Goal: Task Accomplishment & Management: Manage account settings

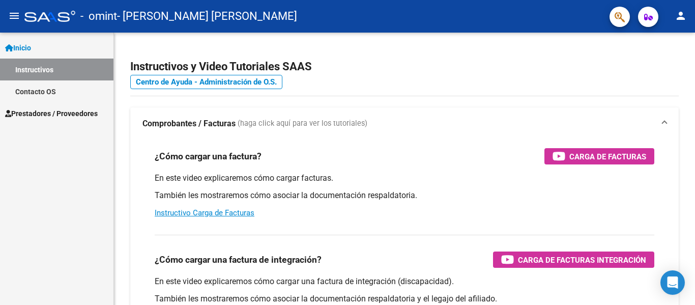
click at [75, 112] on span "Prestadores / Proveedores" at bounding box center [51, 113] width 93 height 11
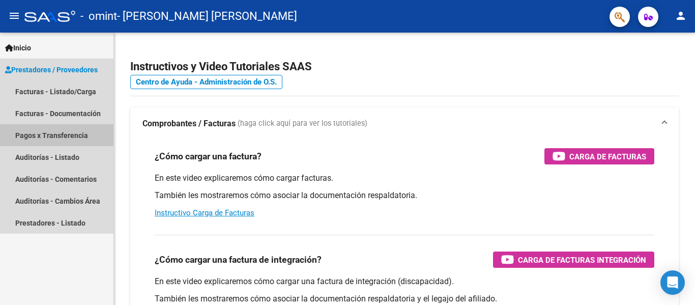
click at [88, 137] on link "Pagos x Transferencia" at bounding box center [56, 135] width 113 height 22
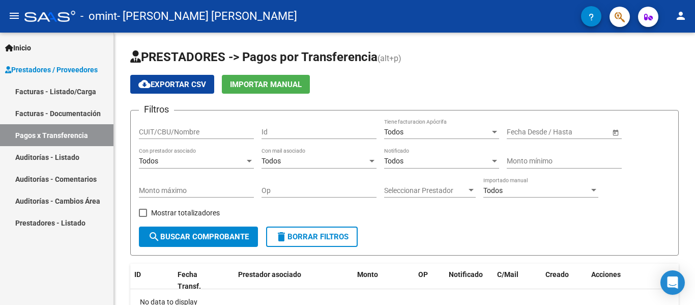
click at [97, 90] on link "Facturas - Listado/Carga" at bounding box center [56, 91] width 113 height 22
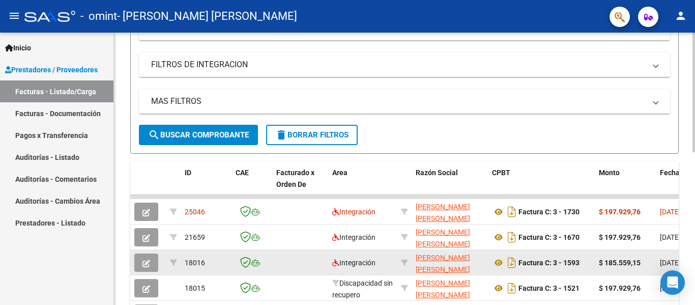
scroll to position [204, 0]
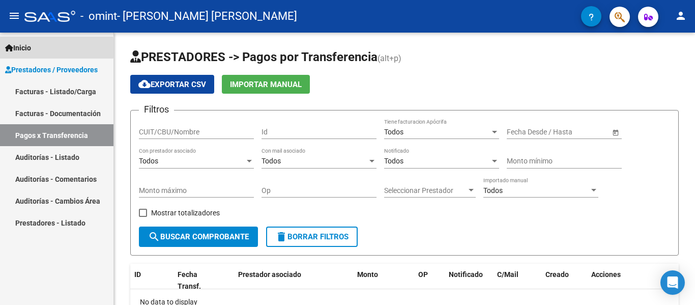
click at [28, 48] on span "Inicio" at bounding box center [18, 47] width 26 height 11
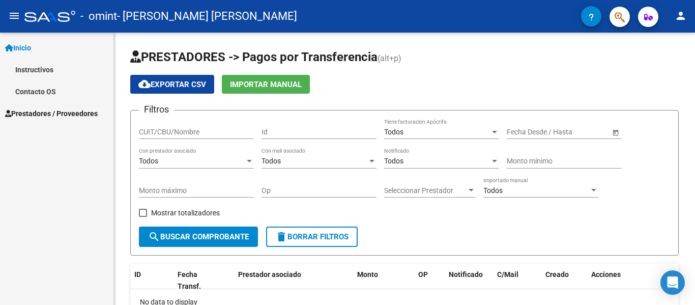
click at [64, 112] on span "Prestadores / Proveedores" at bounding box center [51, 113] width 93 height 11
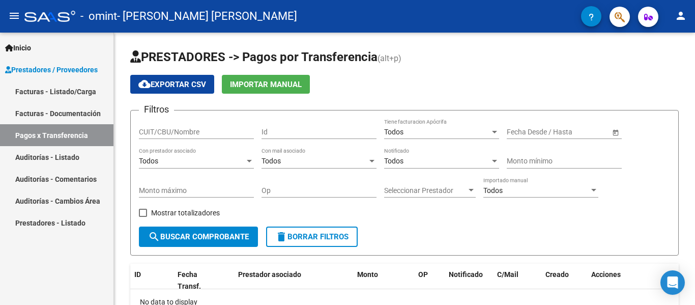
click at [25, 12] on div at bounding box center [49, 16] width 51 height 11
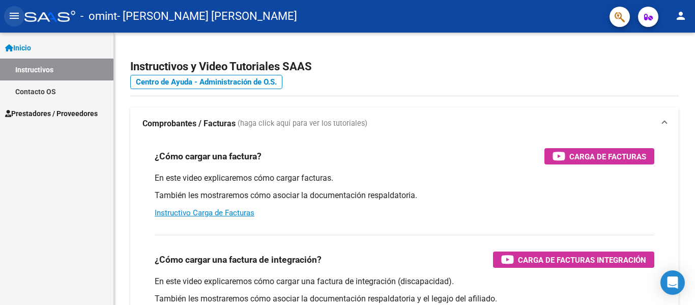
click at [18, 12] on mat-icon "menu" at bounding box center [14, 16] width 12 height 12
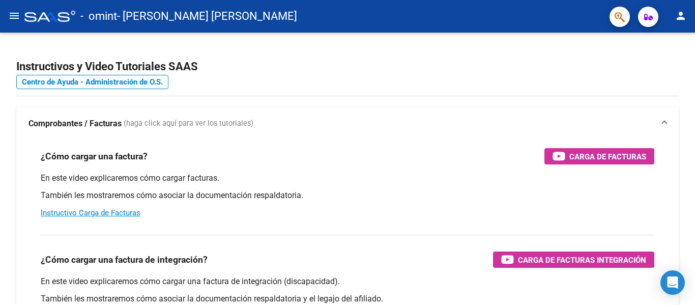
click at [17, 19] on mat-icon "menu" at bounding box center [14, 16] width 12 height 12
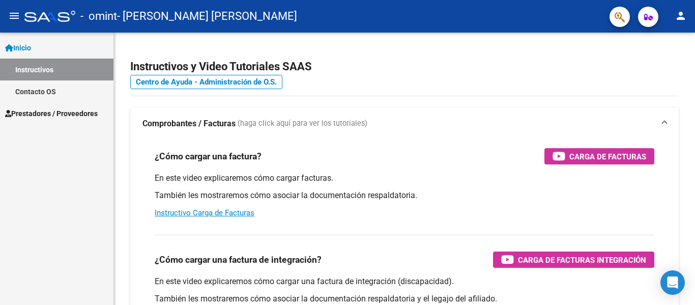
click at [23, 48] on span "Inicio" at bounding box center [18, 47] width 26 height 11
click at [11, 116] on span "Prestadores / Proveedores" at bounding box center [51, 113] width 93 height 11
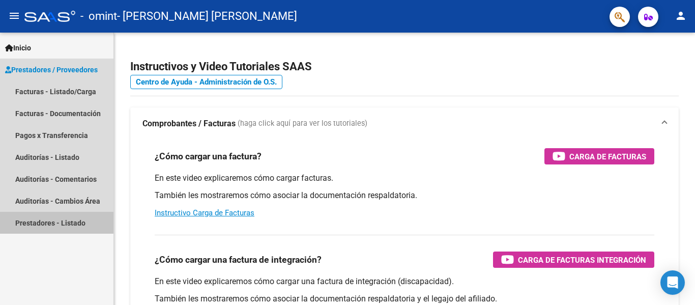
click at [61, 225] on link "Prestadores - Listado" at bounding box center [56, 223] width 113 height 22
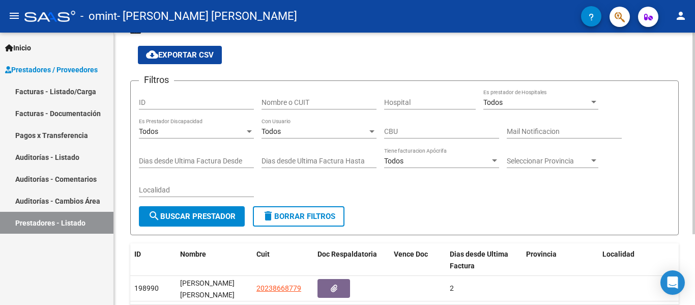
scroll to position [95, 0]
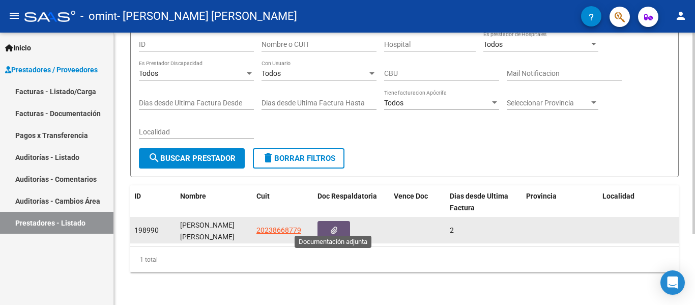
click at [334, 226] on icon "button" at bounding box center [334, 230] width 7 height 8
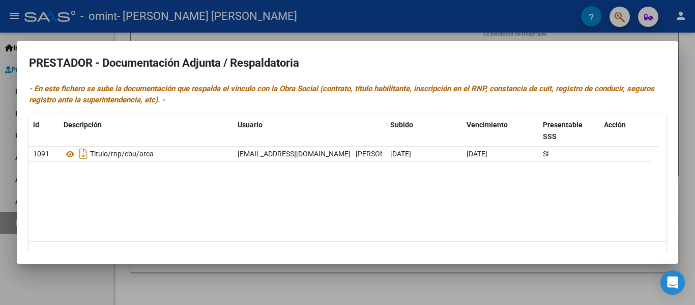
click at [20, 11] on div at bounding box center [347, 152] width 695 height 305
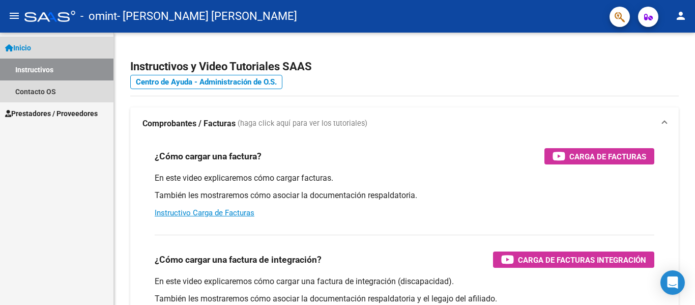
click at [55, 69] on link "Instructivos" at bounding box center [56, 70] width 113 height 22
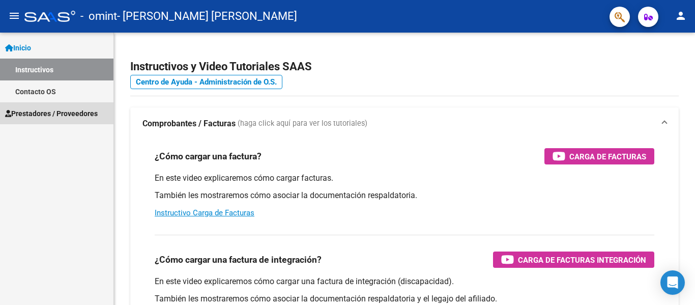
click at [53, 116] on span "Prestadores / Proveedores" at bounding box center [51, 113] width 93 height 11
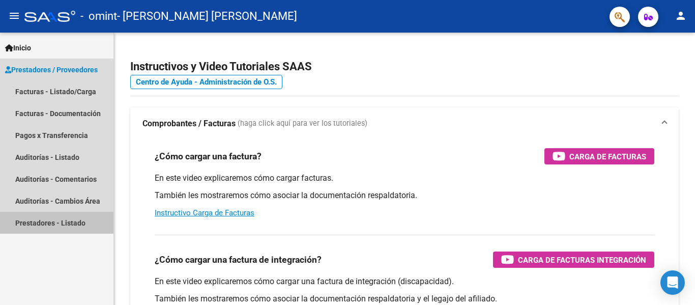
click at [62, 225] on link "Prestadores - Listado" at bounding box center [56, 223] width 113 height 22
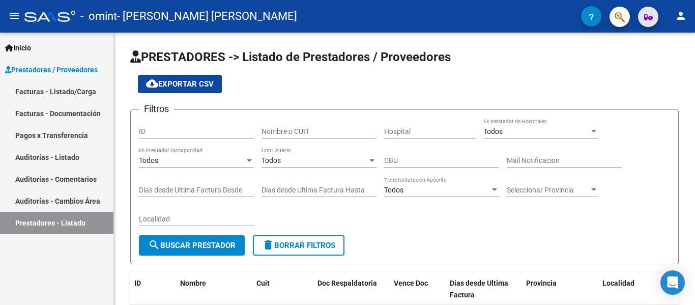
click at [647, 18] on icon "button" at bounding box center [648, 17] width 9 height 8
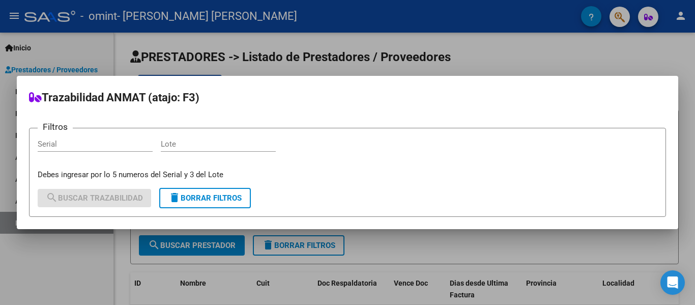
click at [647, 18] on div at bounding box center [347, 152] width 695 height 305
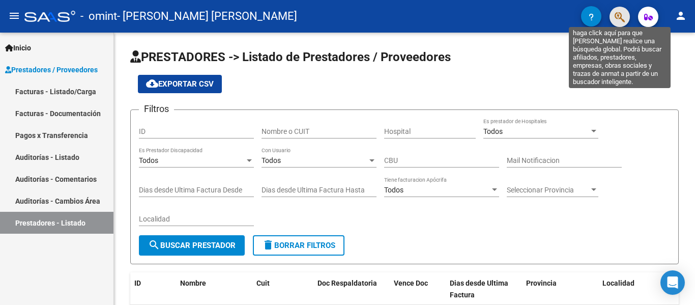
click at [623, 21] on icon "button" at bounding box center [620, 17] width 10 height 12
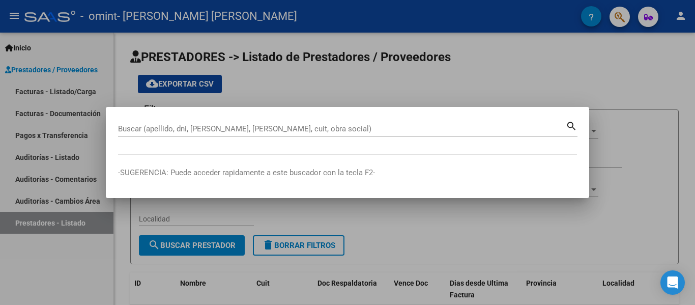
click at [622, 21] on div at bounding box center [347, 152] width 695 height 305
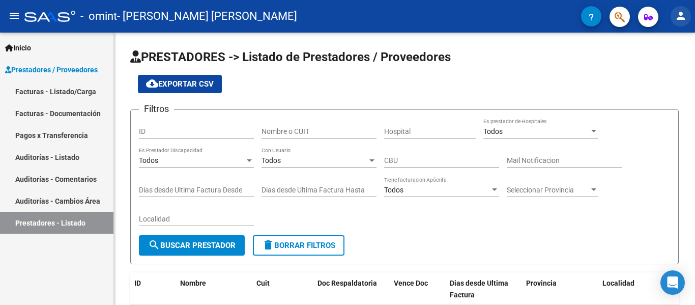
click at [689, 12] on button "person" at bounding box center [681, 16] width 20 height 20
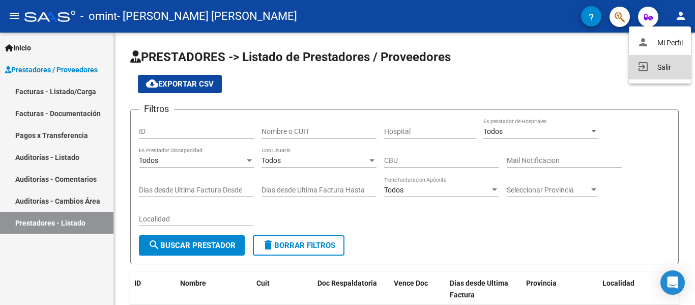
click at [670, 67] on button "exit_to_app Salir" at bounding box center [660, 67] width 62 height 24
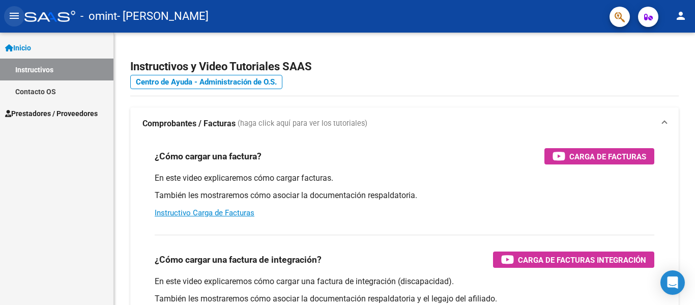
click at [19, 14] on mat-icon "menu" at bounding box center [14, 16] width 12 height 12
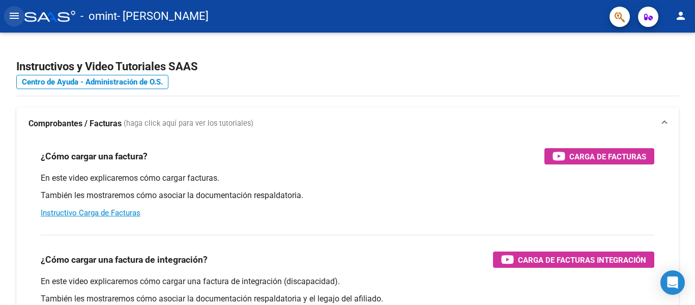
click at [19, 14] on mat-icon "menu" at bounding box center [14, 16] width 12 height 12
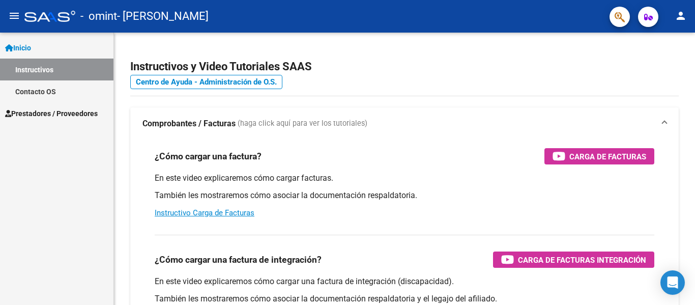
click at [21, 43] on span "Inicio" at bounding box center [18, 47] width 26 height 11
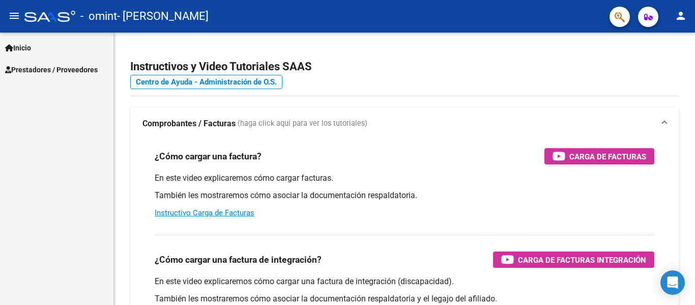
click at [21, 43] on span "Inicio" at bounding box center [18, 47] width 26 height 11
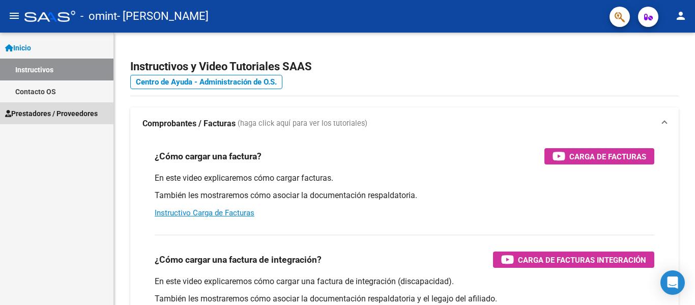
click at [25, 115] on span "Prestadores / Proveedores" at bounding box center [51, 113] width 93 height 11
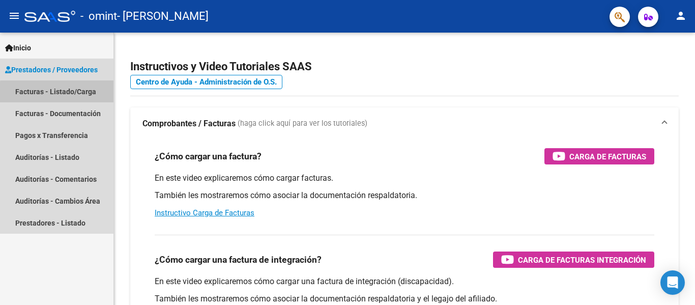
click at [74, 94] on link "Facturas - Listado/Carga" at bounding box center [56, 91] width 113 height 22
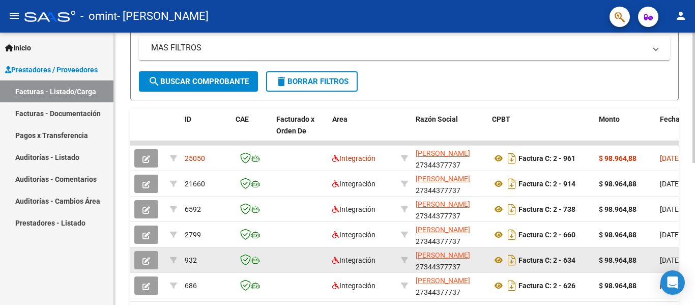
scroll to position [254, 0]
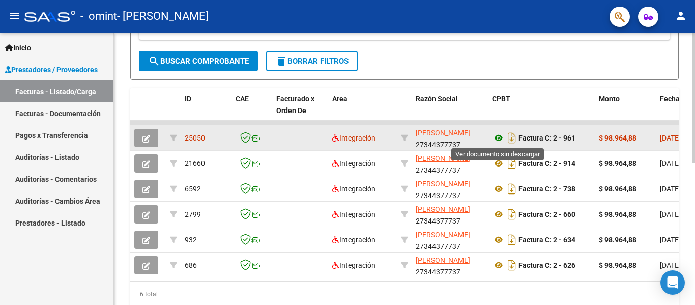
click at [500, 139] on icon at bounding box center [498, 138] width 13 height 12
